Goal: Find specific page/section: Find specific page/section

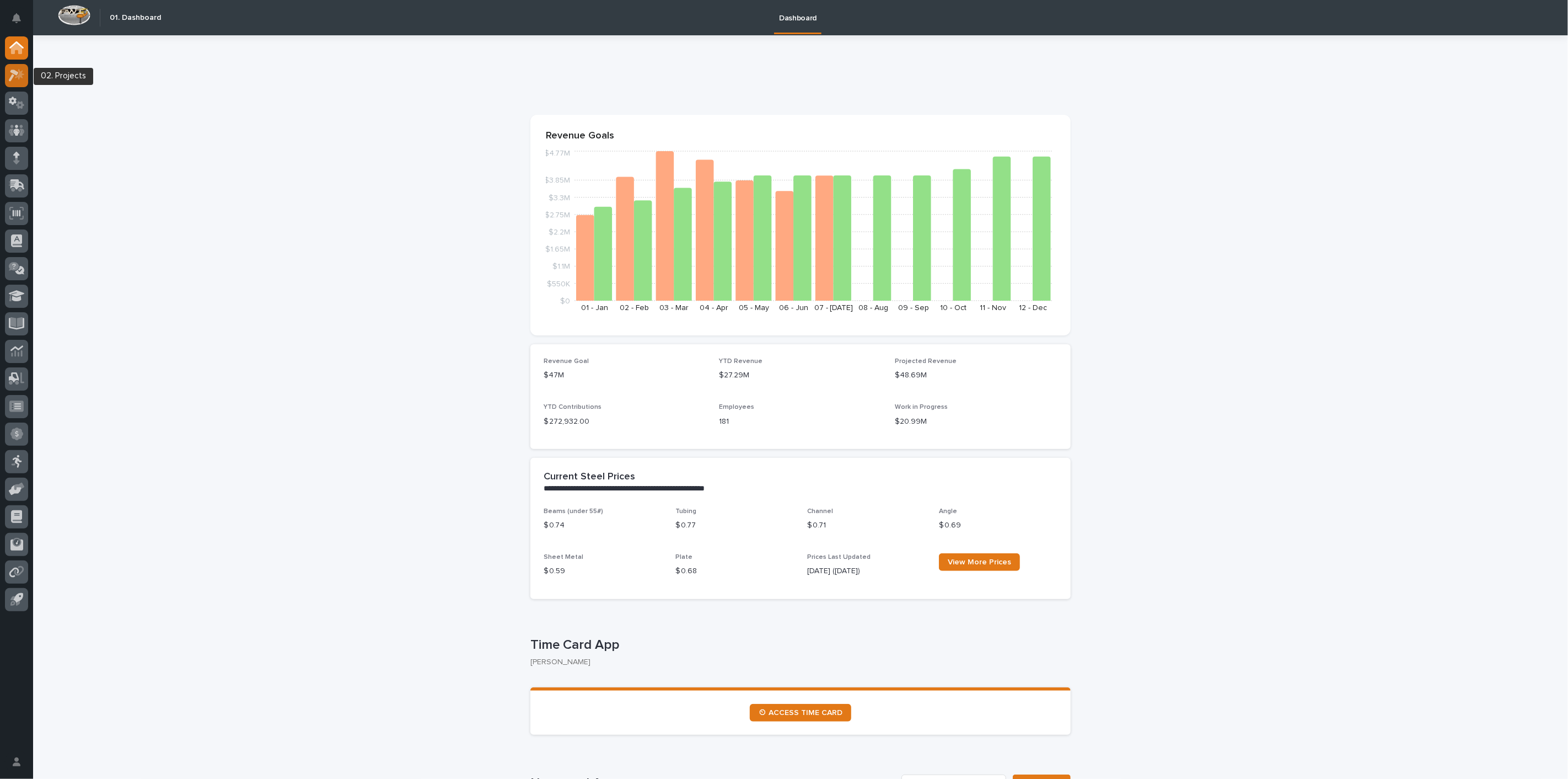
click at [17, 79] on icon at bounding box center [17, 75] width 16 height 13
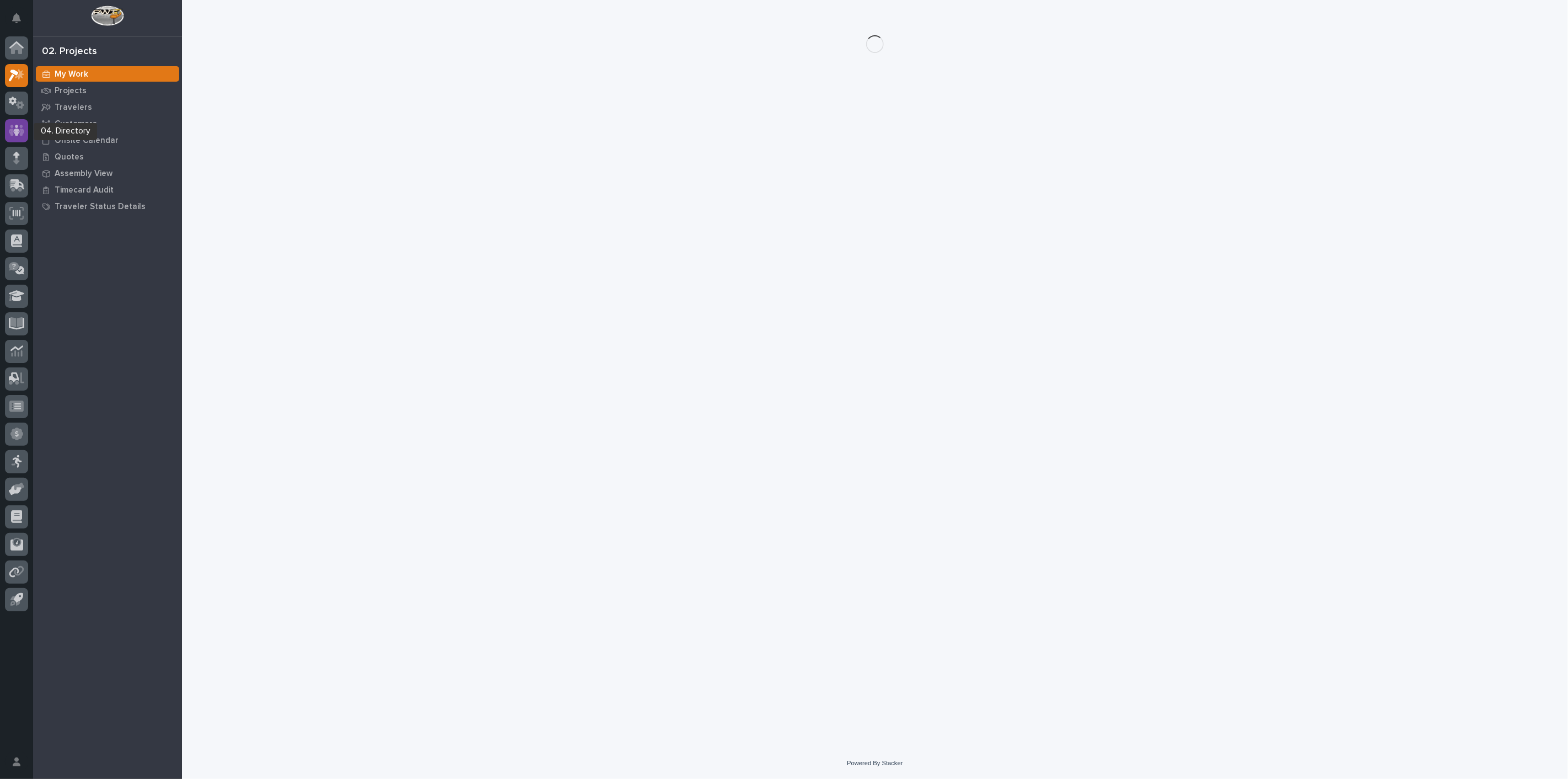
click at [23, 129] on icon at bounding box center [17, 130] width 16 height 13
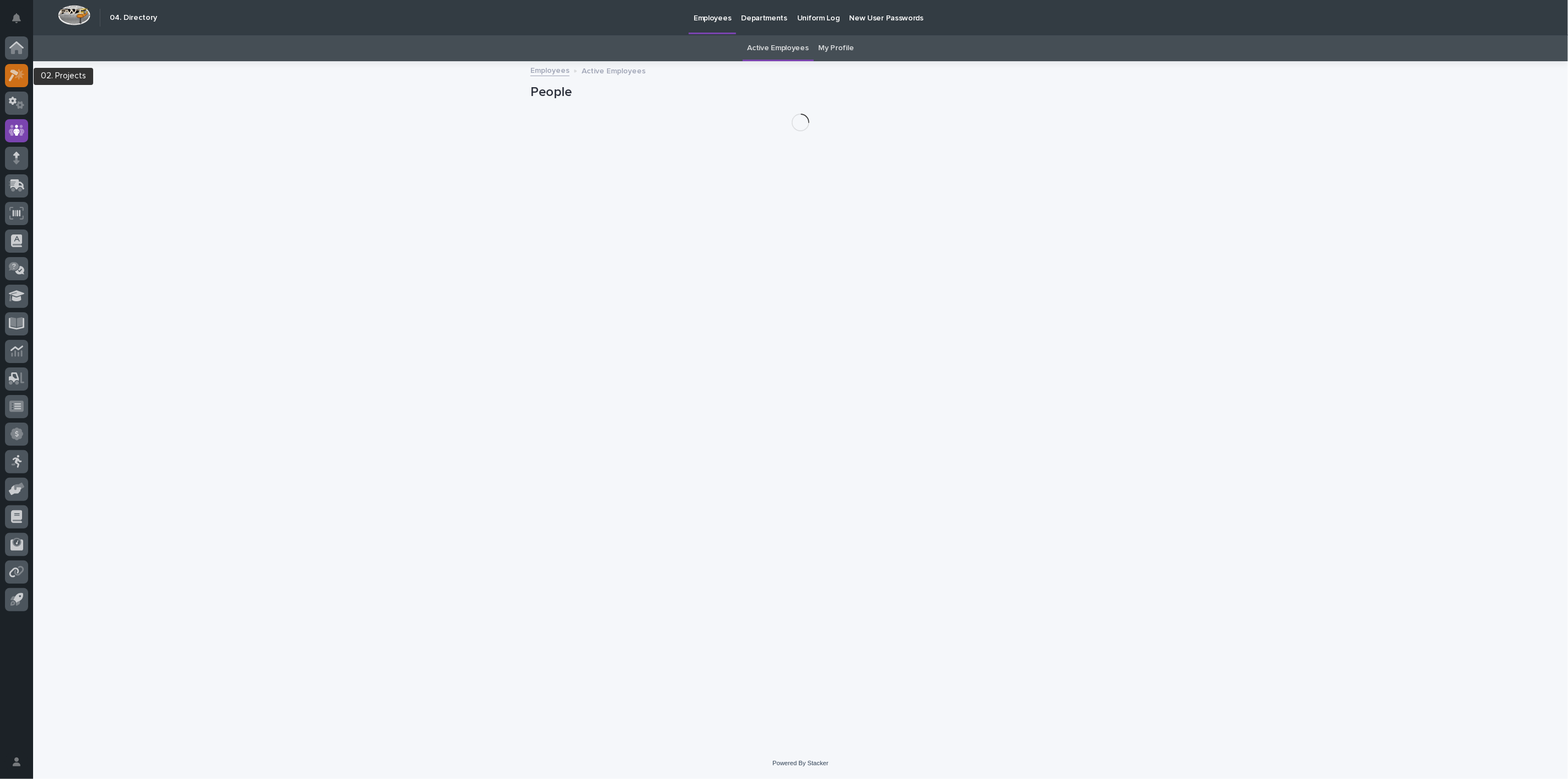
click at [11, 85] on div at bounding box center [17, 75] width 23 height 23
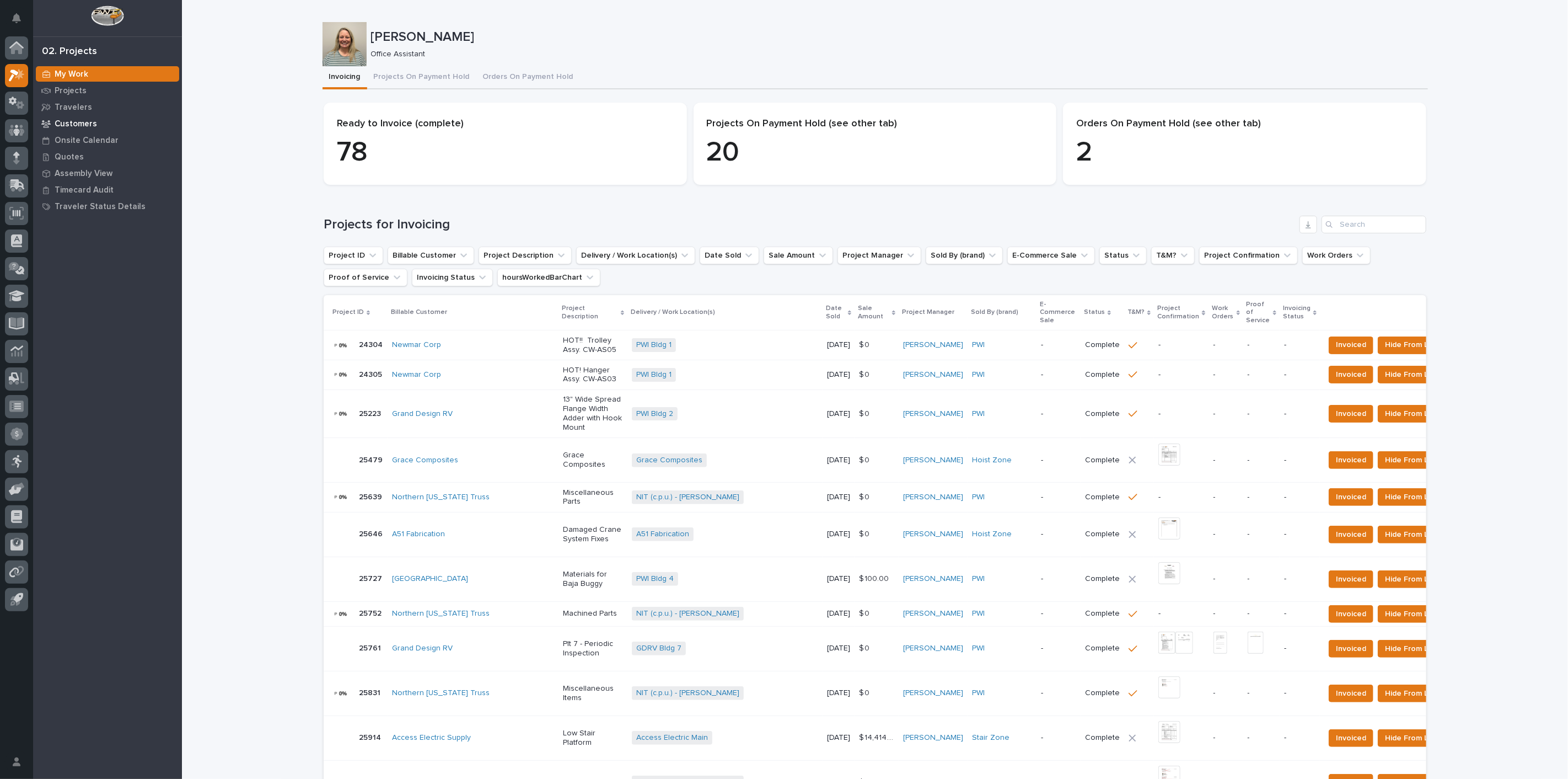
click at [72, 124] on p "Customers" at bounding box center [75, 124] width 42 height 10
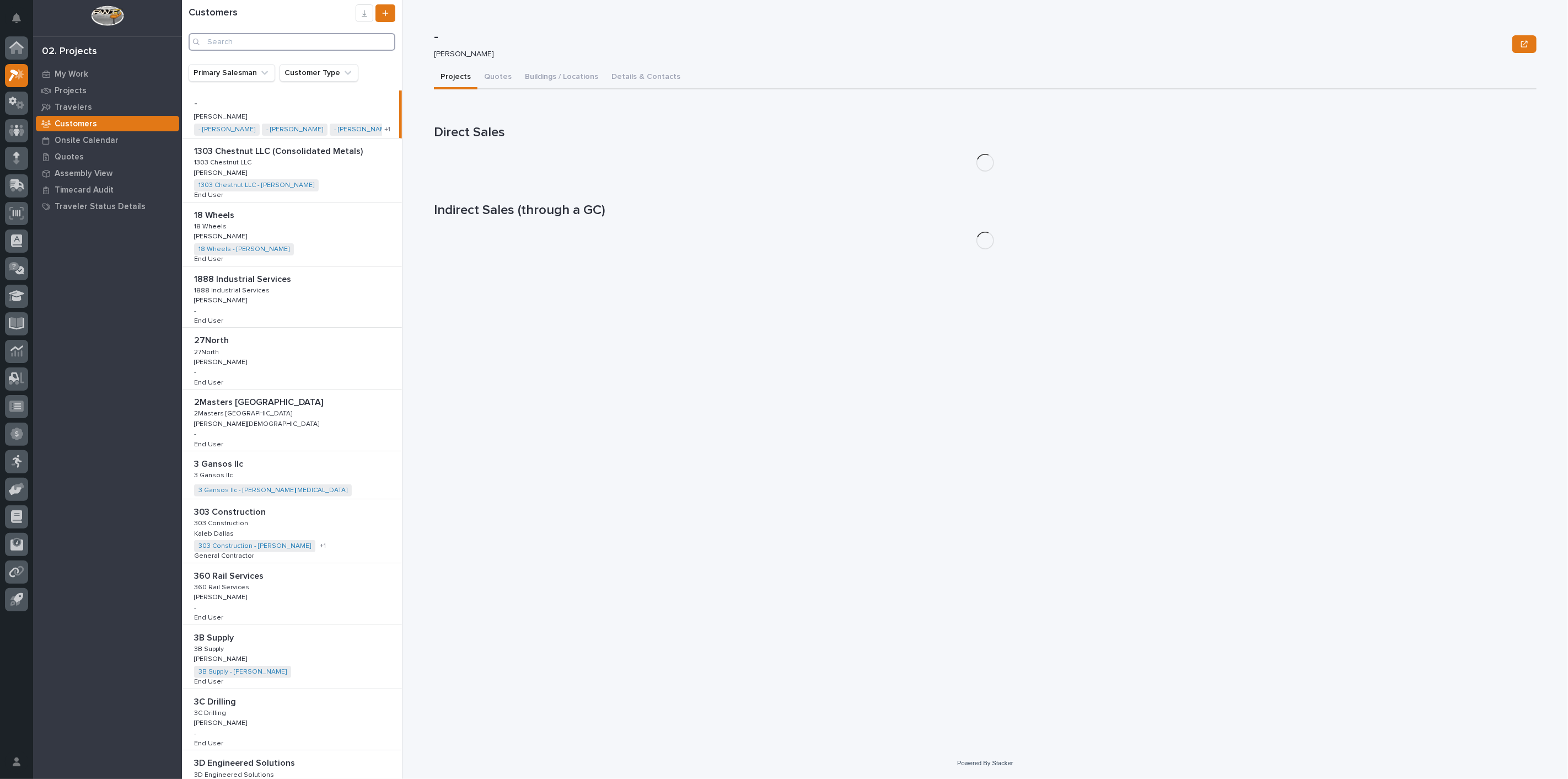
click at [285, 38] on input "Search" at bounding box center [292, 42] width 207 height 17
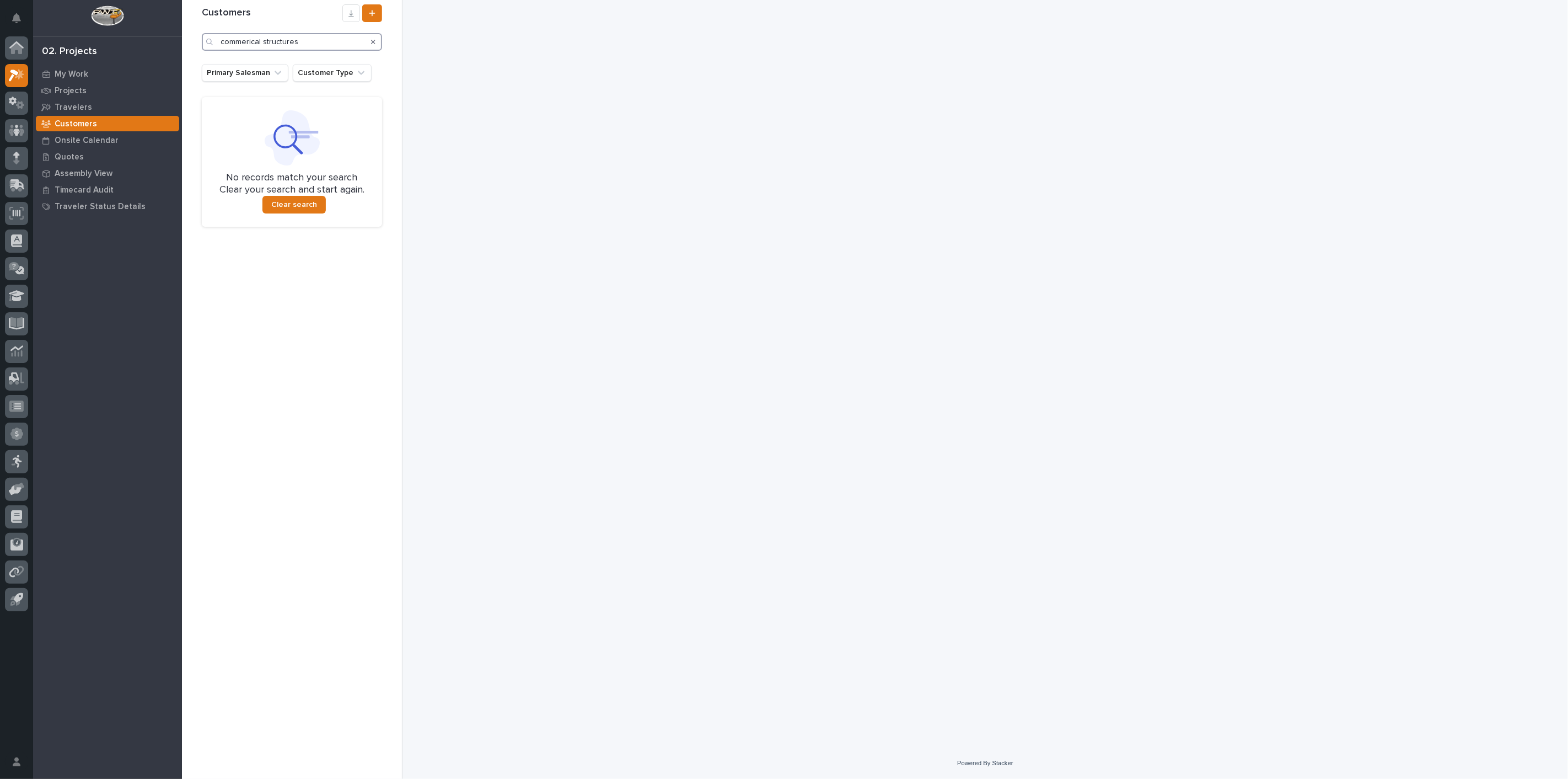
type input "commerical structures"
click at [15, 140] on div at bounding box center [17, 131] width 23 height 23
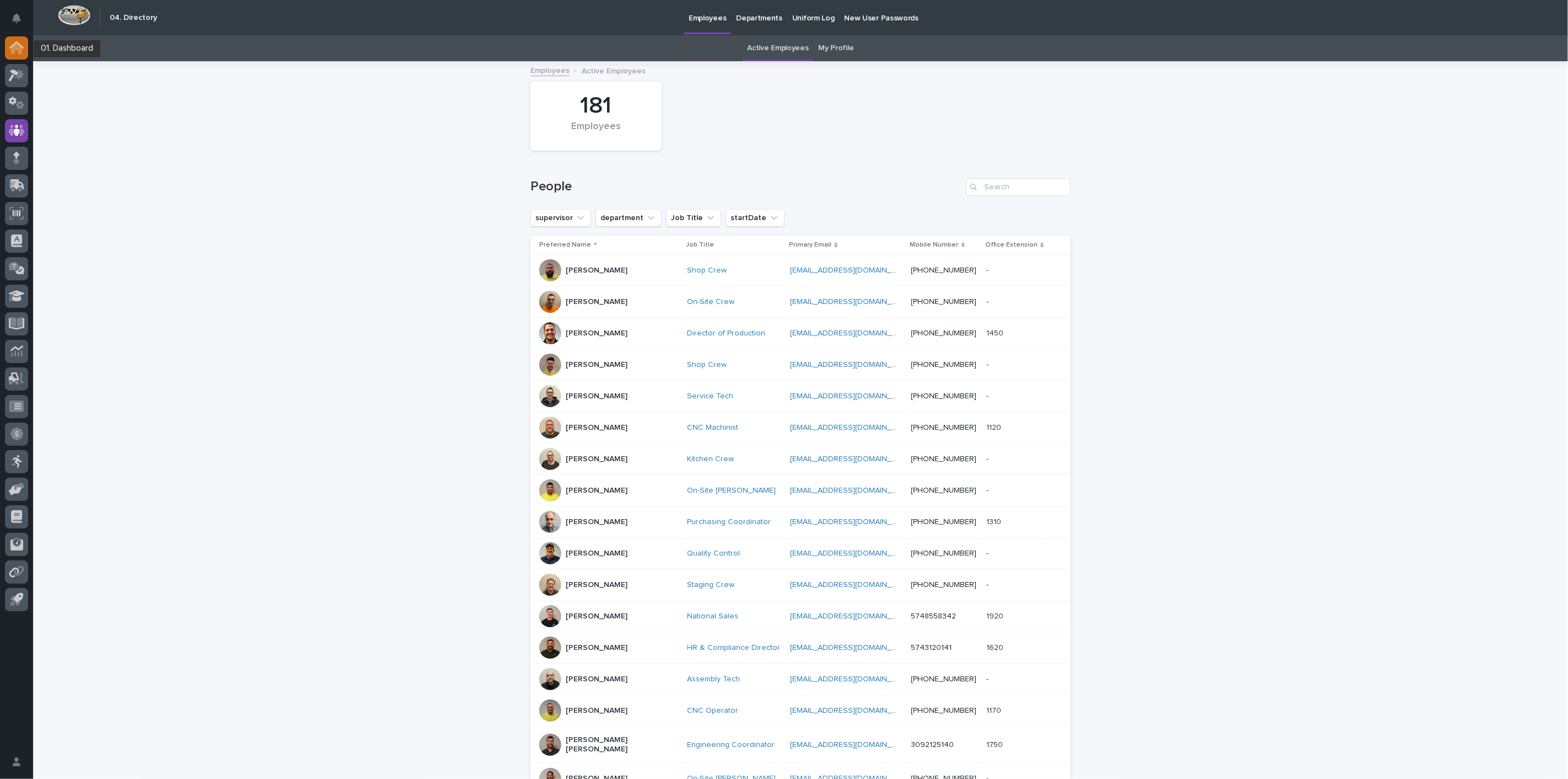
click at [14, 51] on icon at bounding box center [17, 48] width 11 height 11
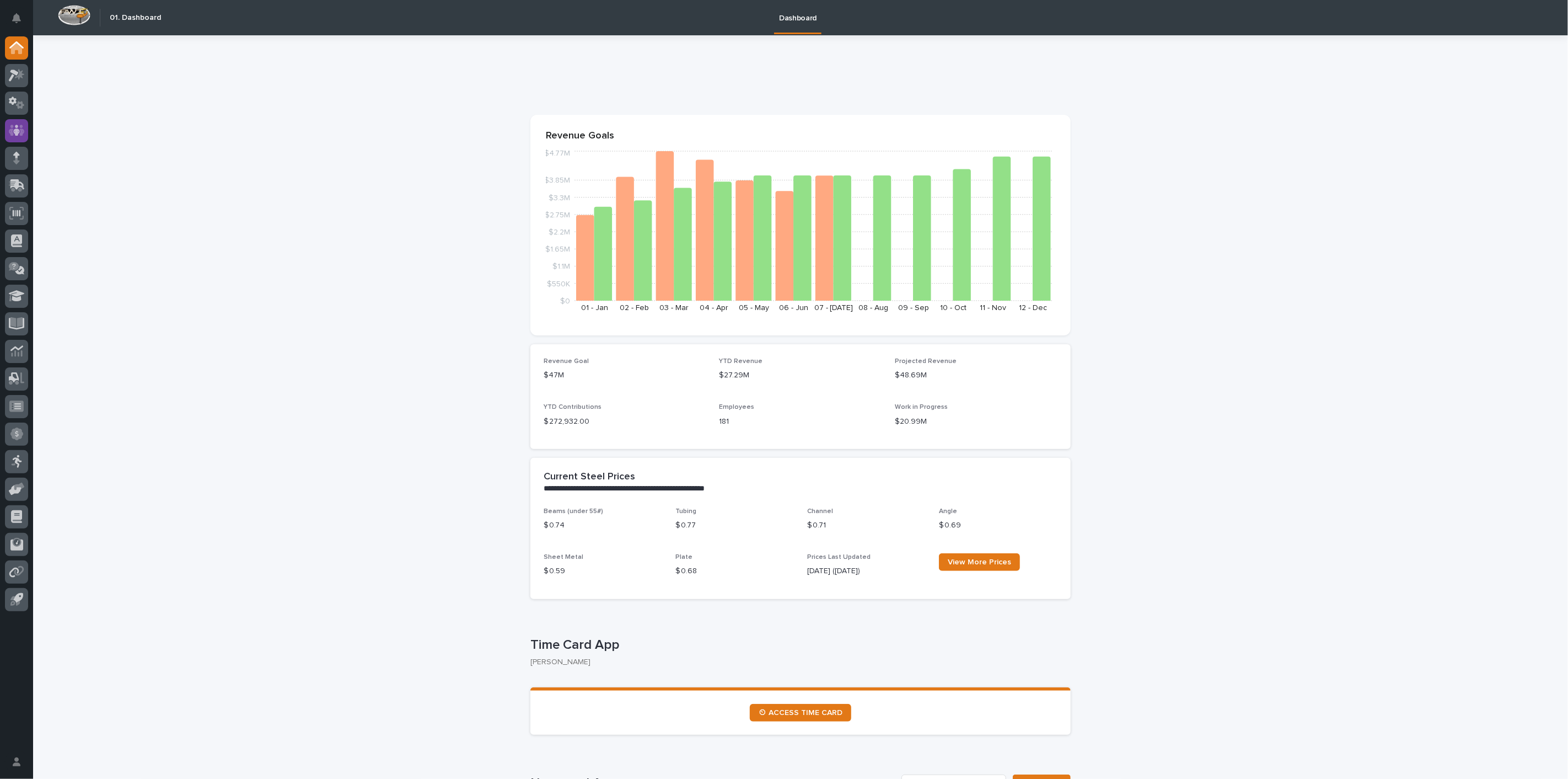
click at [23, 131] on icon at bounding box center [17, 130] width 16 height 11
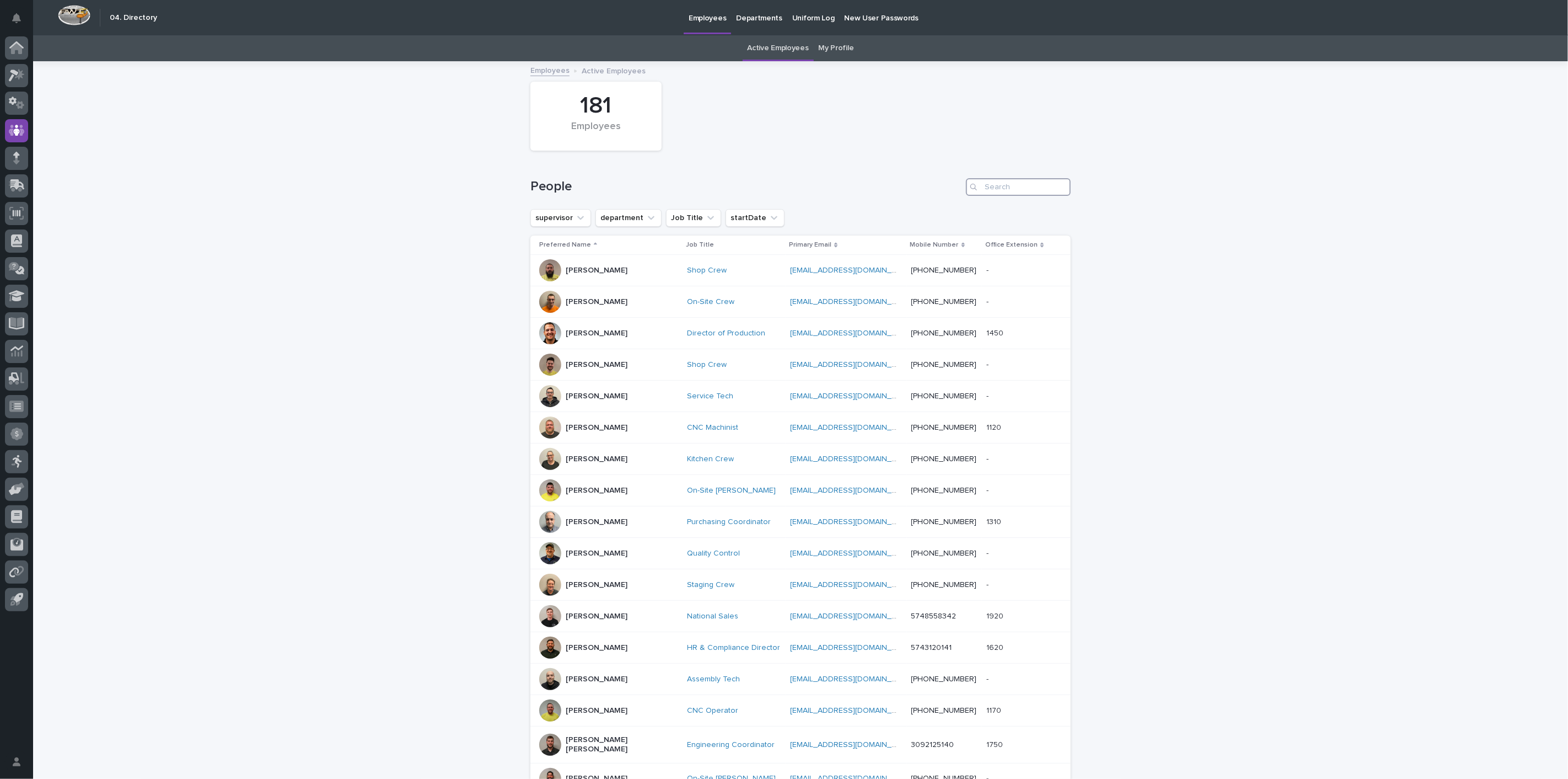
click at [1007, 185] on input "Search" at bounding box center [1018, 186] width 105 height 17
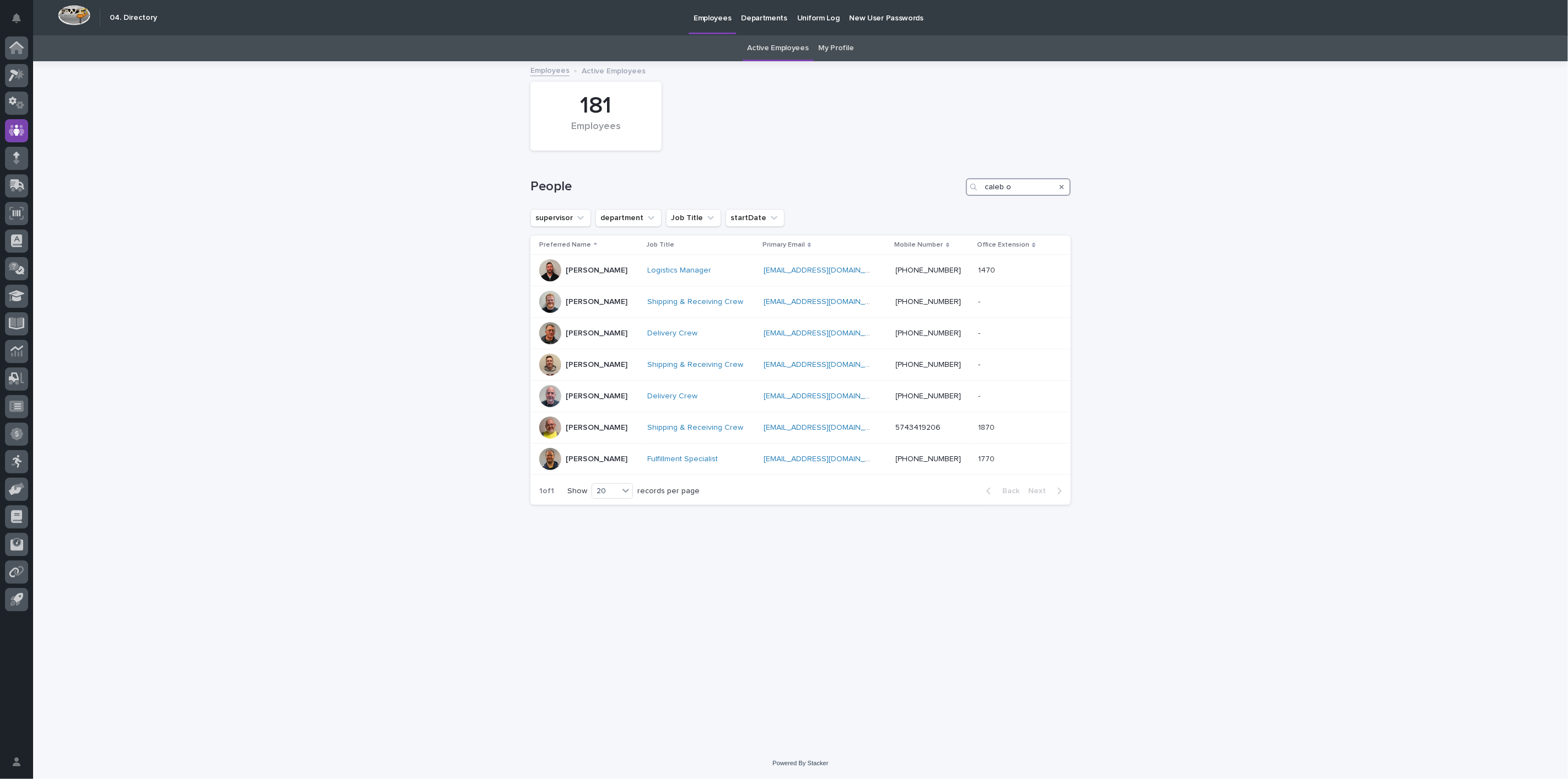
type input "caleb o"
click at [581, 269] on p "[PERSON_NAME]" at bounding box center [597, 270] width 62 height 9
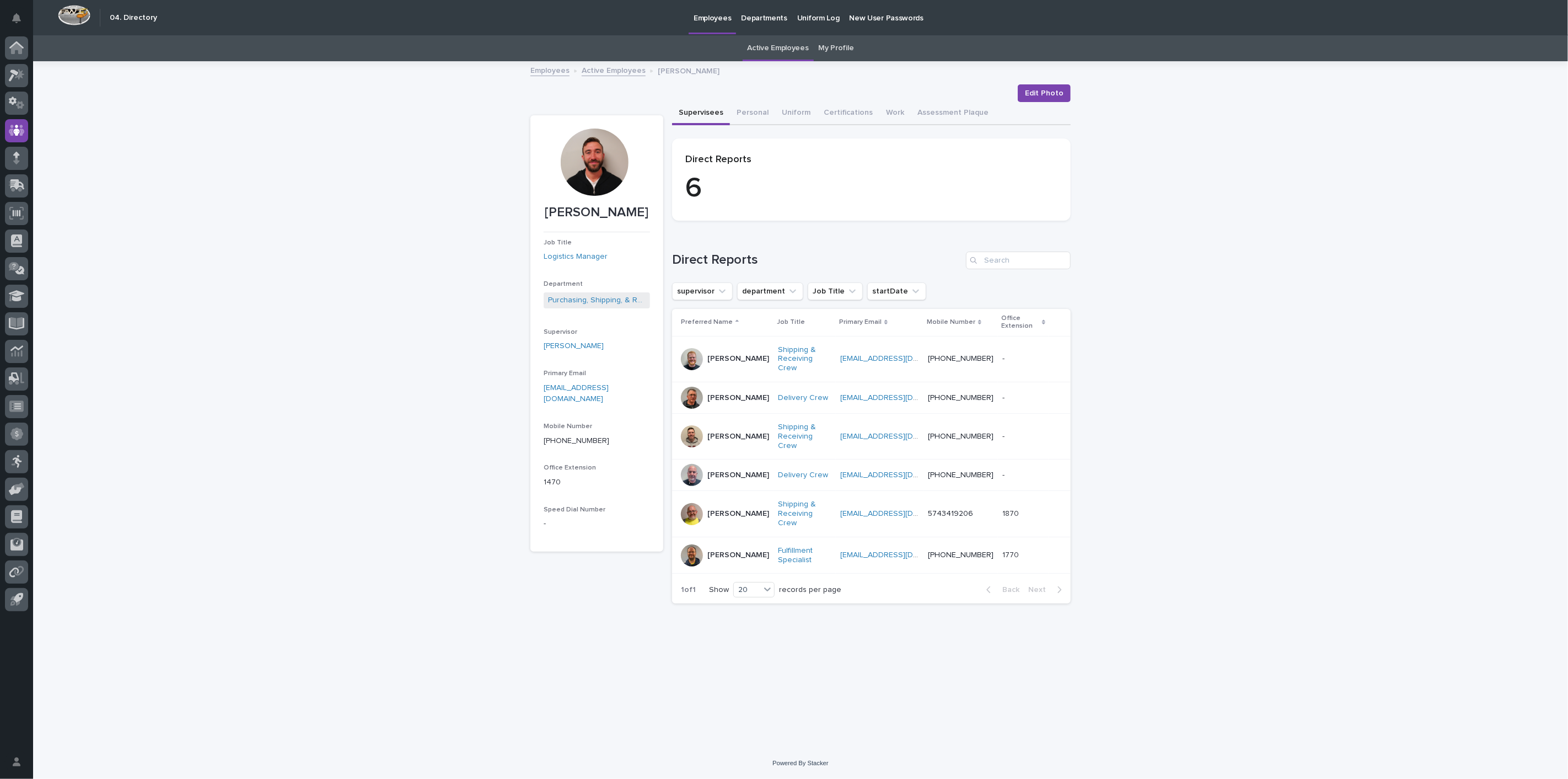
click at [1232, 577] on div "Loading... Saving… Loading... Saving… [PERSON_NAME] Edit Photo Edit Photo [PERS…" at bounding box center [801, 405] width 1536 height 685
click at [1050, 577] on div "Back Next" at bounding box center [1025, 590] width 94 height 28
click at [1360, 267] on div "Loading... Saving… Loading... Saving… [PERSON_NAME] Edit Photo Edit Photo [PERS…" at bounding box center [801, 405] width 1536 height 685
click at [15, 78] on icon at bounding box center [20, 74] width 9 height 11
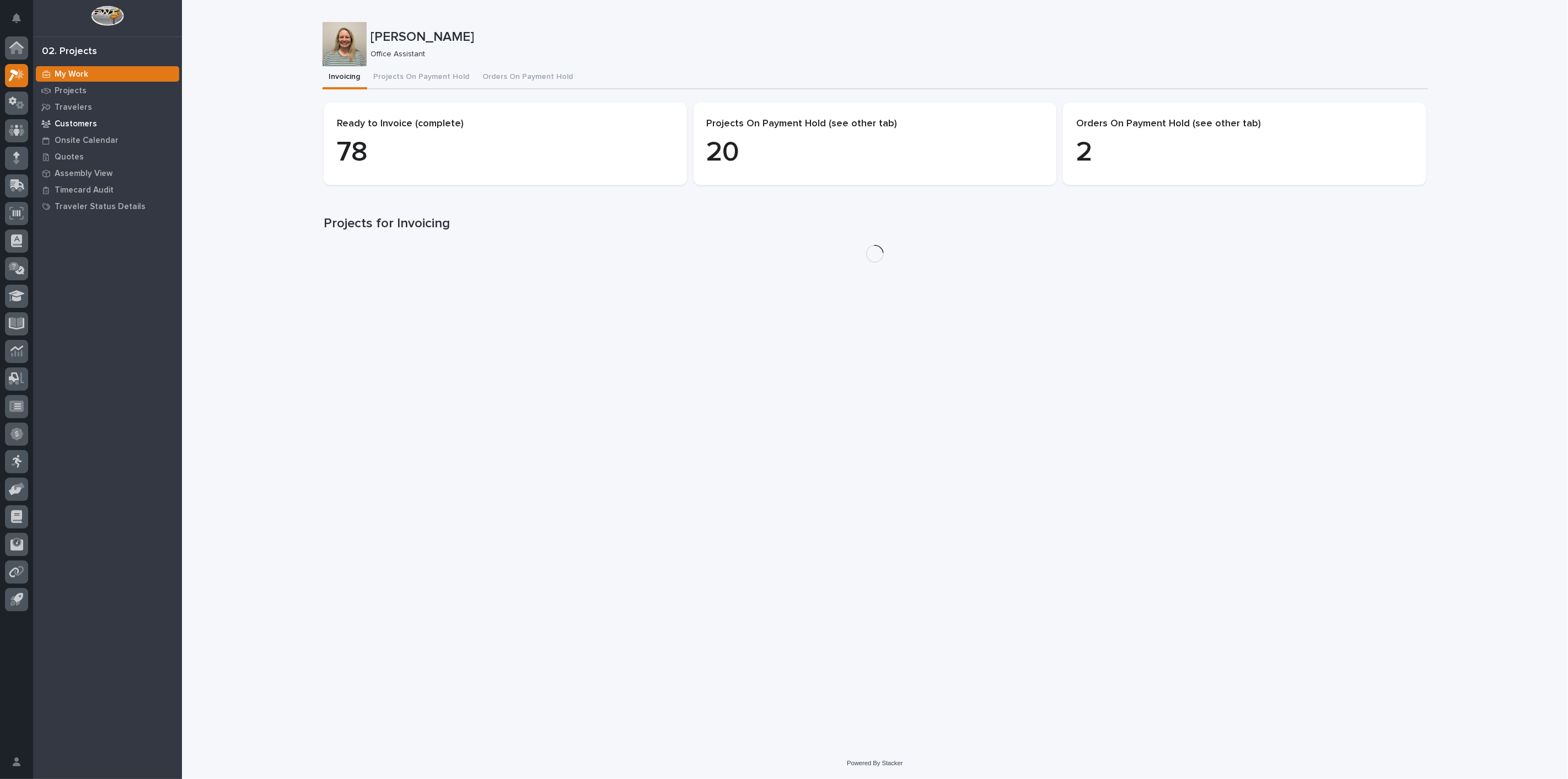
click at [63, 122] on p "Customers" at bounding box center [75, 124] width 42 height 10
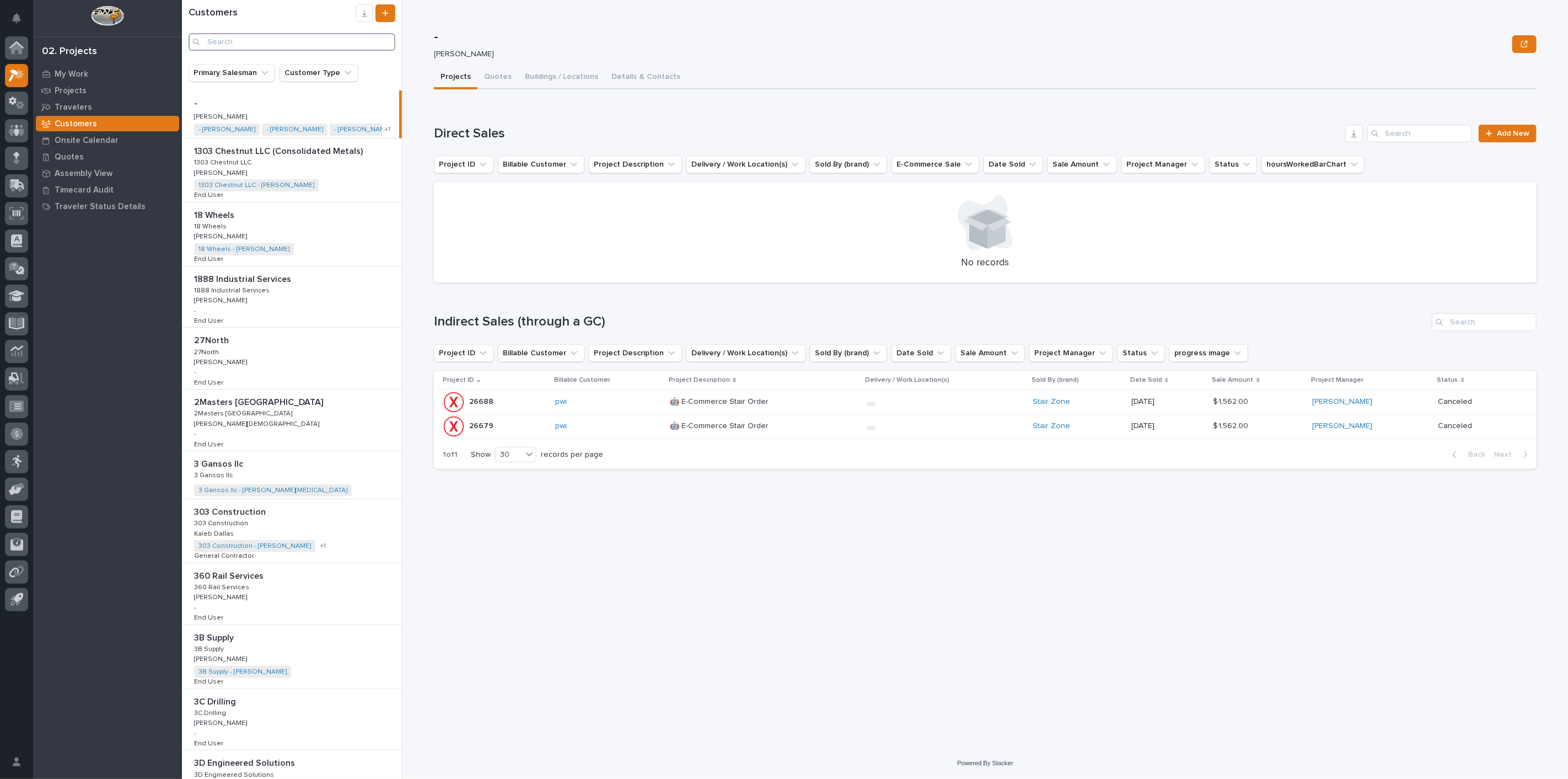
click at [238, 44] on input "Search" at bounding box center [292, 42] width 207 height 17
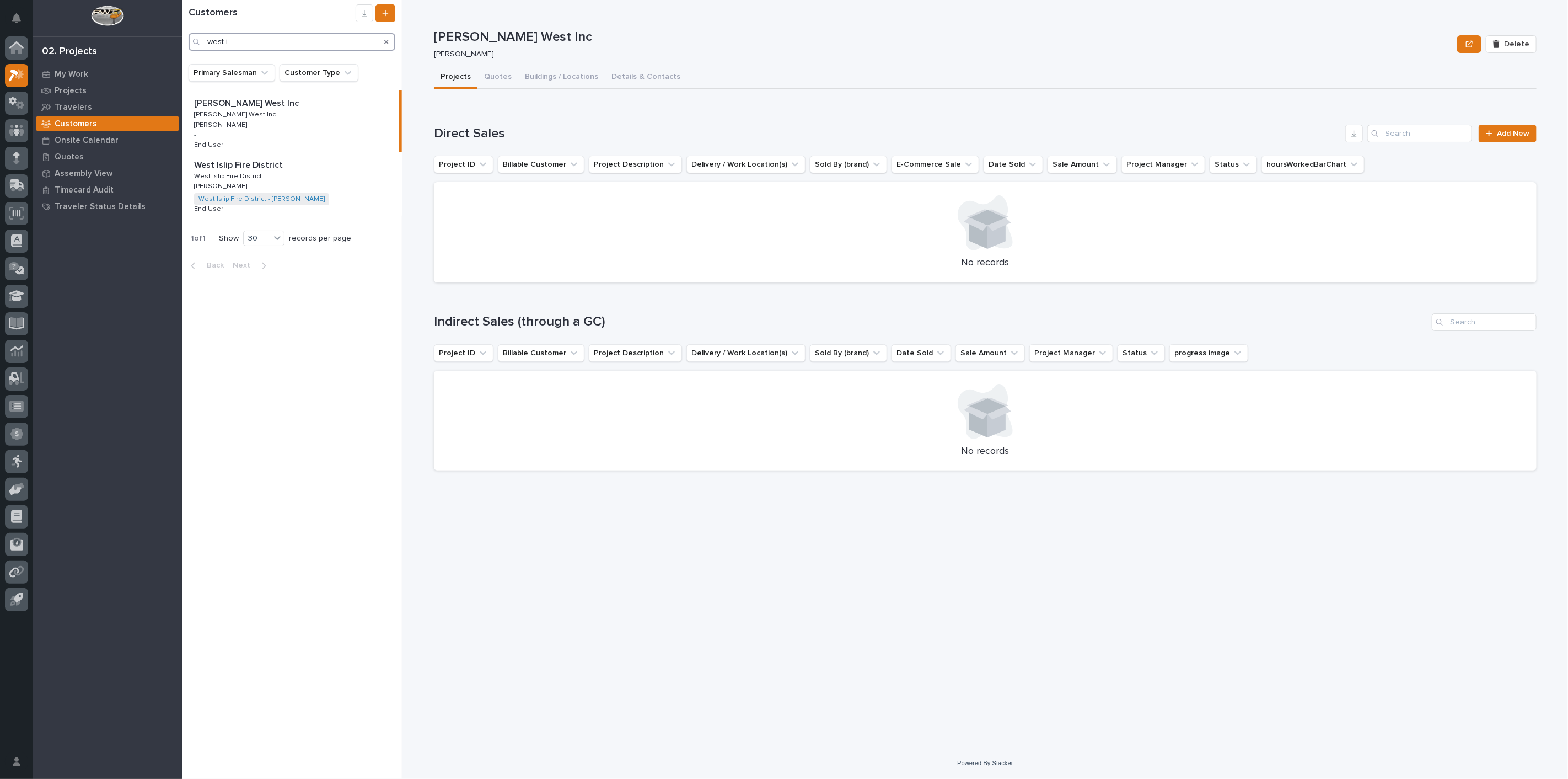
type input "west i"
click at [291, 177] on div "West Islip Fire District [GEOGRAPHIC_DATA] West Islip Fire District West Islip …" at bounding box center [292, 184] width 220 height 63
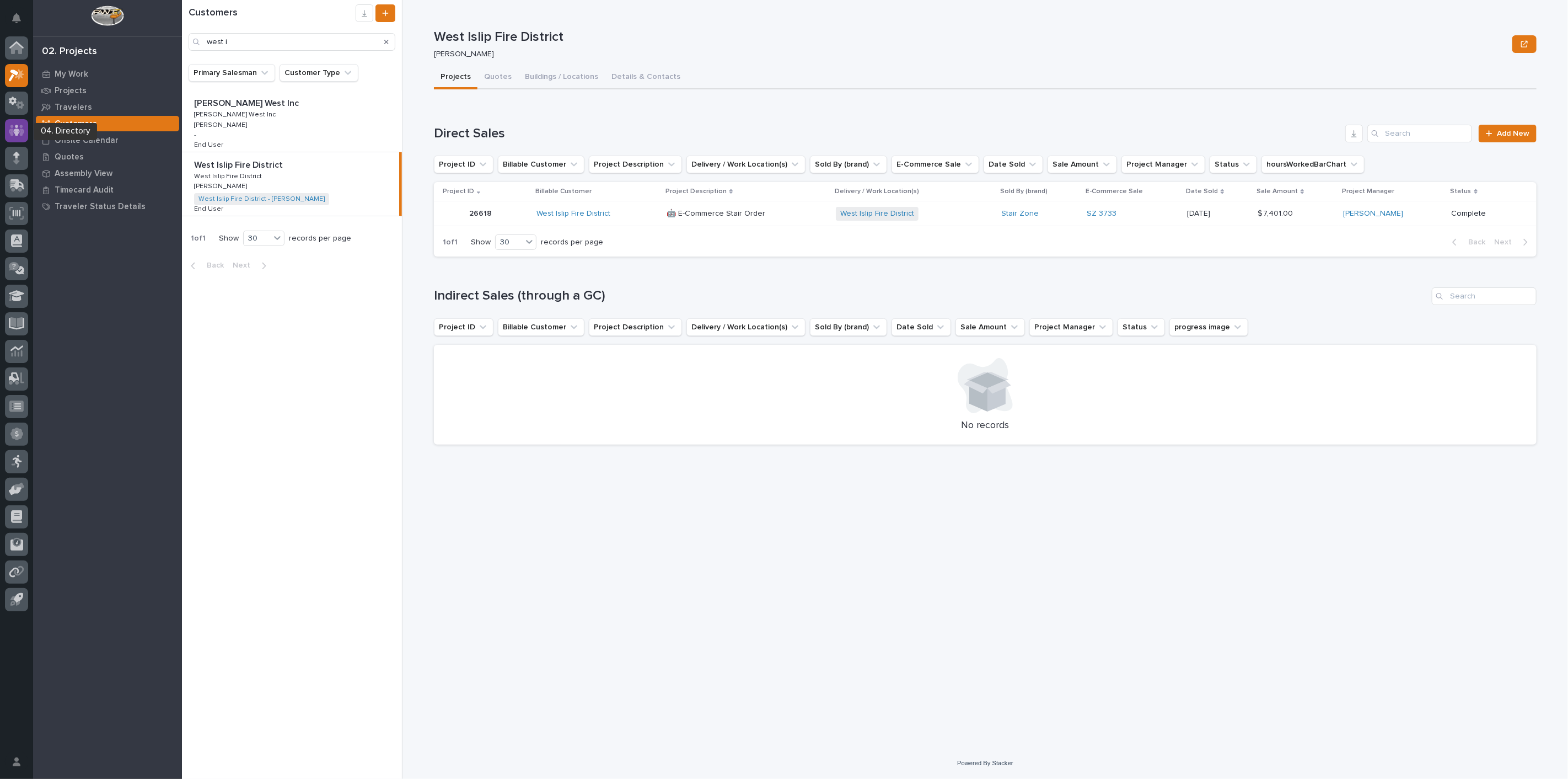
click at [13, 130] on icon at bounding box center [17, 130] width 16 height 13
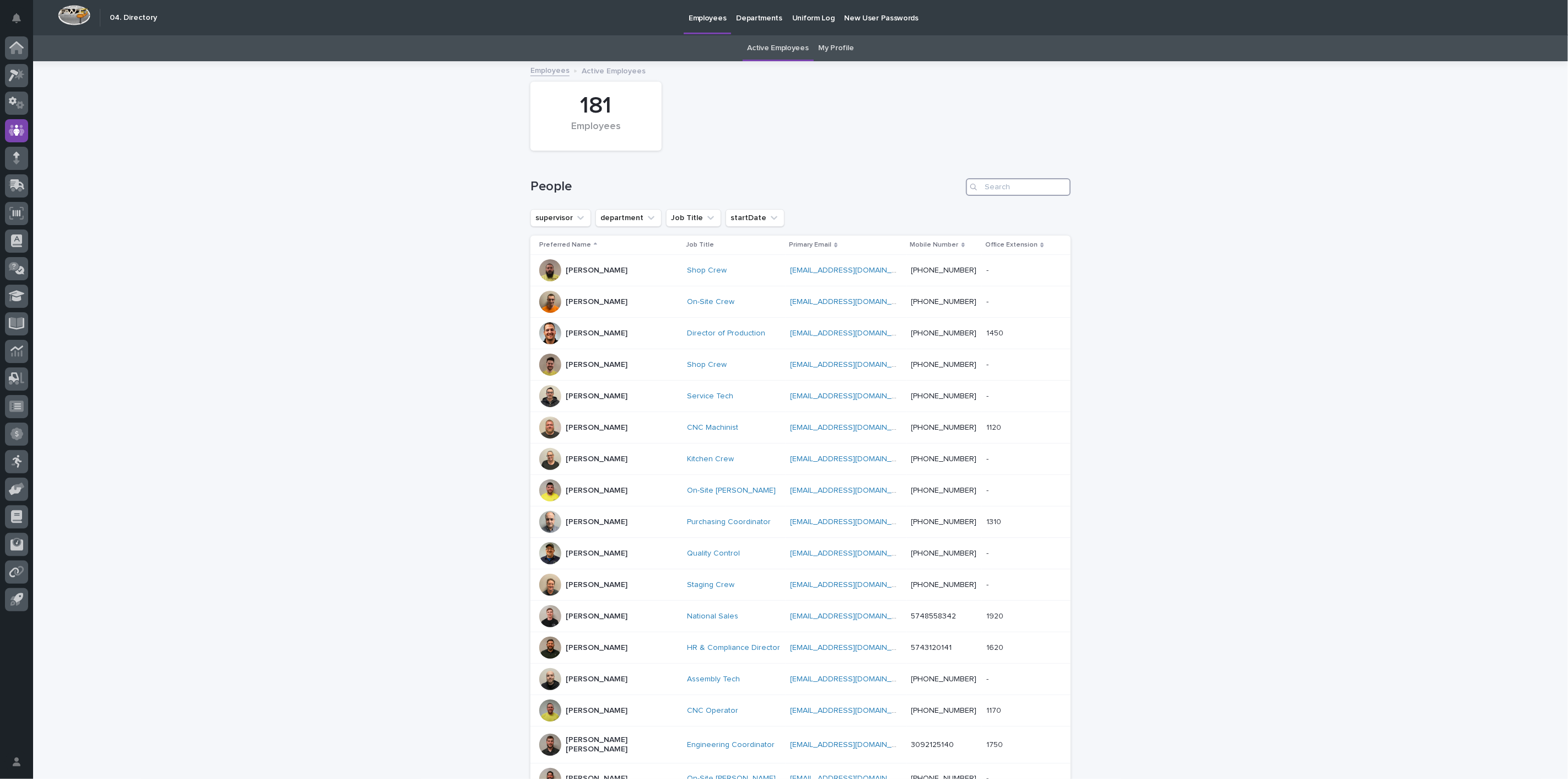
click at [988, 191] on input "Search" at bounding box center [1018, 186] width 105 height 17
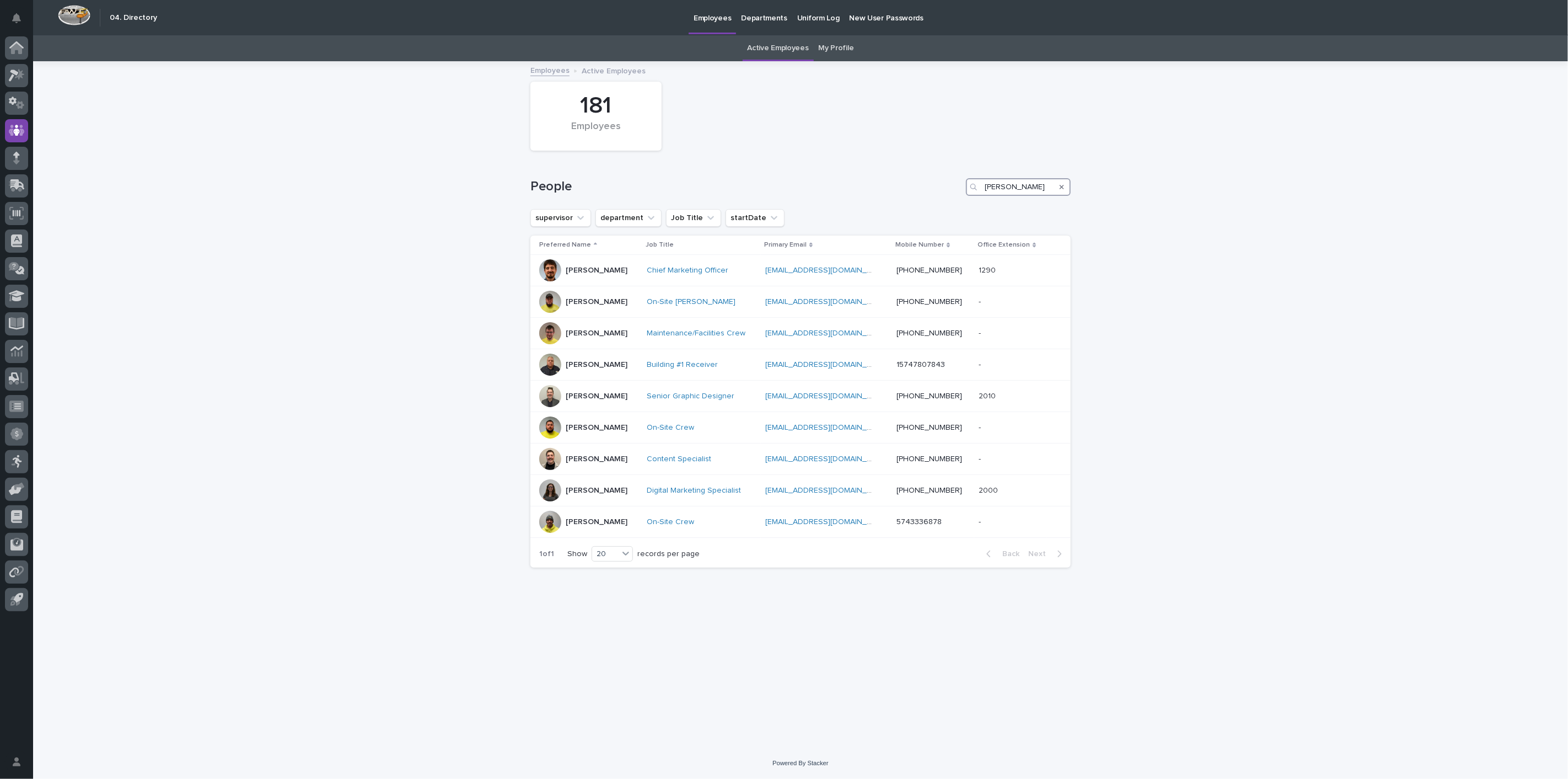
type input "[PERSON_NAME]"
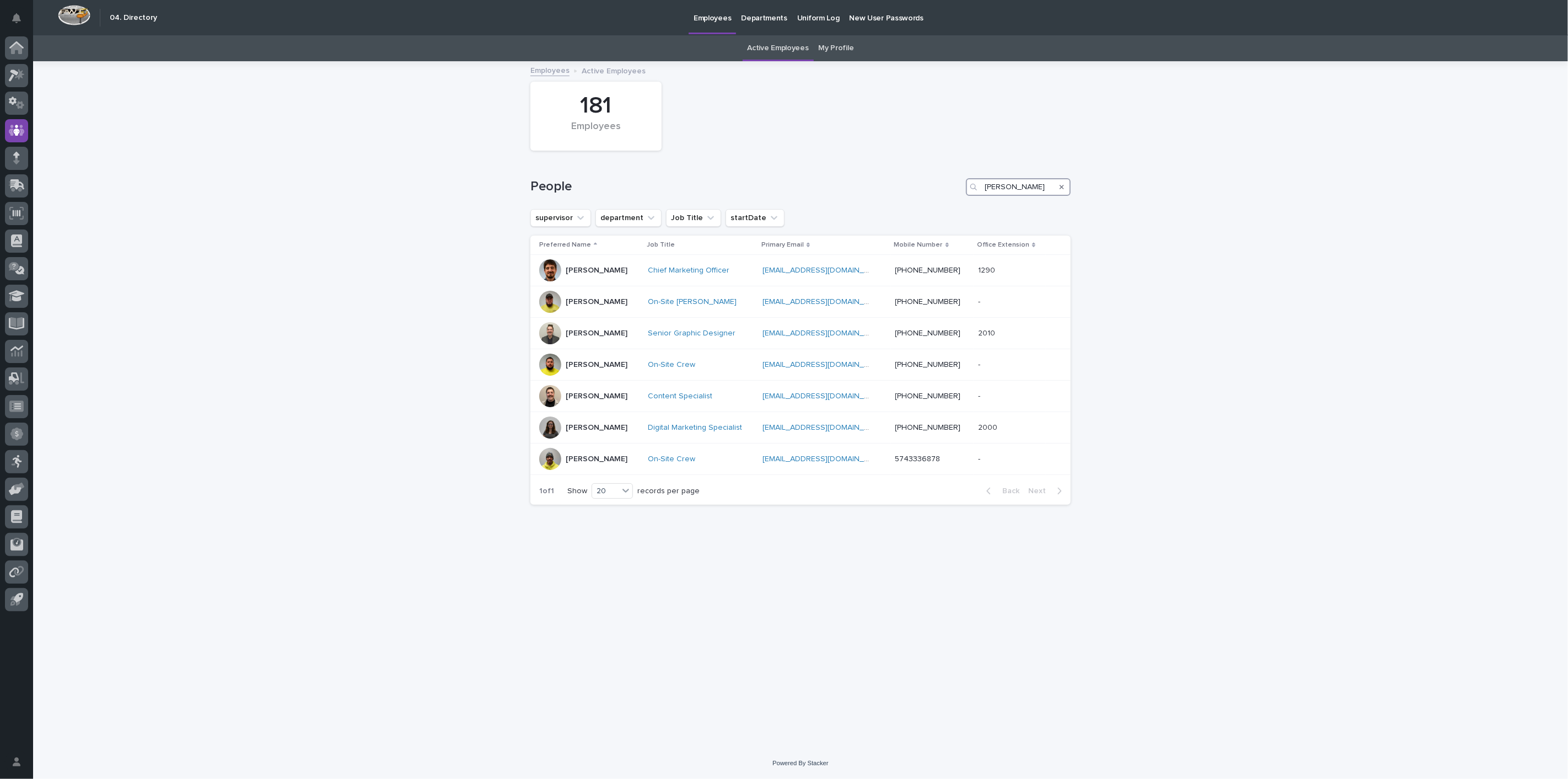
drag, startPoint x: 1018, startPoint y: 189, endPoint x: 973, endPoint y: 183, distance: 45.4
click at [973, 183] on div "[PERSON_NAME]" at bounding box center [1018, 186] width 105 height 17
